Goal: Task Accomplishment & Management: Manage account settings

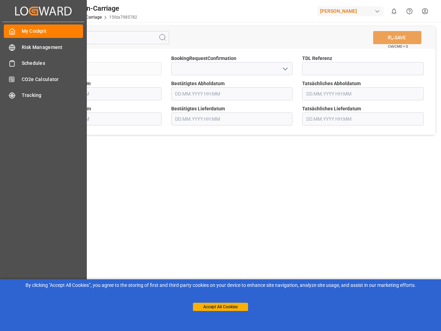
type input "[DATE] 00:00"
click at [220, 165] on main "SAVE Ctrl/CMD + S Sendung FKA25-006424 BookingRequestConfirmation TDL Referenz …" at bounding box center [231, 174] width 415 height 305
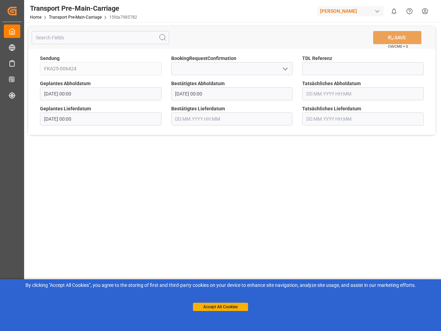
click at [17, 11] on icon "Created by potrace 1.15, written by [PERSON_NAME] [DATE]-[DATE]" at bounding box center [12, 11] width 10 height 11
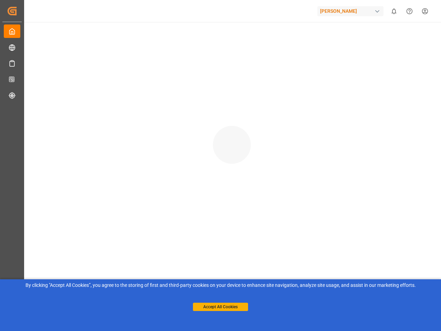
click at [352, 11] on div "[PERSON_NAME]" at bounding box center [350, 11] width 66 height 10
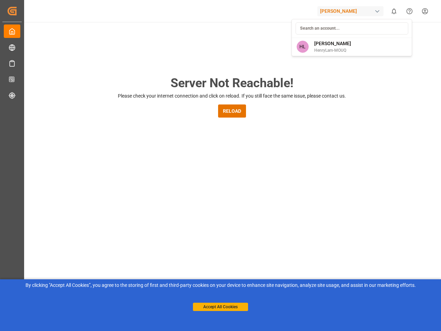
click at [394, 11] on html "Created by potrace 1.15, written by [PERSON_NAME] [DATE]-[DATE] Created by potr…" at bounding box center [220, 165] width 441 height 331
click at [409, 11] on icon "Help Center" at bounding box center [409, 11] width 7 height 7
click at [163, 38] on div "Server Not Reachable! Please check your internet connection and click on reload…" at bounding box center [232, 263] width 418 height 483
click at [397, 38] on div "Server Not Reachable! Please check your internet connection and click on reload…" at bounding box center [232, 263] width 418 height 483
click at [285, 69] on div "Server Not Reachable! Please check your internet connection and click on reload…" at bounding box center [232, 263] width 418 height 483
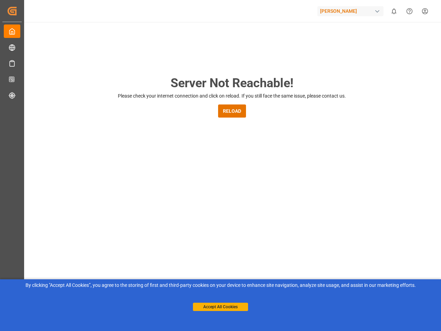
click at [220, 307] on button "Accept All Cookies" at bounding box center [220, 306] width 55 height 8
